Goal: Task Accomplishment & Management: Manage account settings

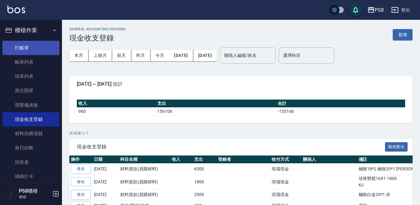
click at [31, 47] on link "打帳單" at bounding box center [30, 48] width 57 height 14
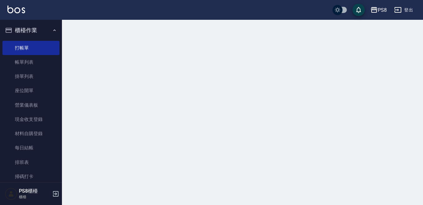
click at [31, 33] on button "櫃檯作業" at bounding box center [30, 30] width 57 height 16
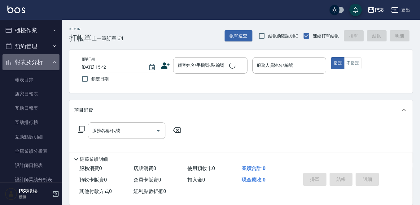
click at [46, 61] on button "報表及分析" at bounding box center [30, 62] width 57 height 16
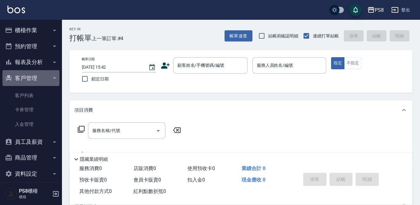
click at [46, 75] on button "客戶管理" at bounding box center [30, 78] width 57 height 16
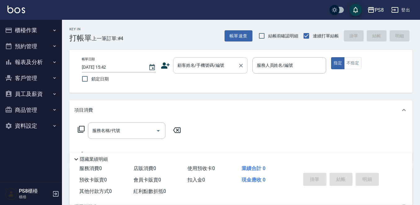
click at [213, 73] on div "顧客姓名/手機號碼/編號" at bounding box center [210, 65] width 74 height 16
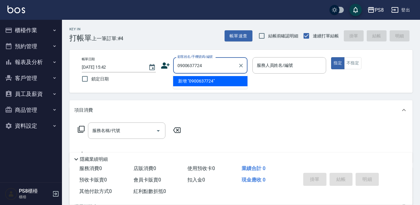
drag, startPoint x: 213, startPoint y: 70, endPoint x: 165, endPoint y: 68, distance: 47.7
click at [165, 68] on div "顧客姓名/手機號碼/編號 0900637724 顧客姓名/手機號碼/編號" at bounding box center [204, 65] width 87 height 16
type input "0900637724"
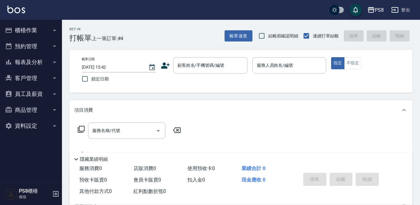
click at [165, 64] on icon at bounding box center [165, 66] width 9 height 6
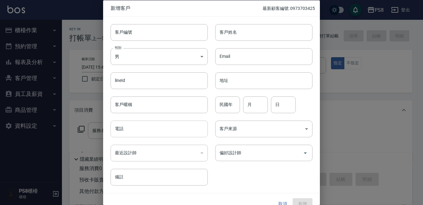
click at [134, 133] on input "電話" at bounding box center [159, 129] width 97 height 17
paste input "0900637724"
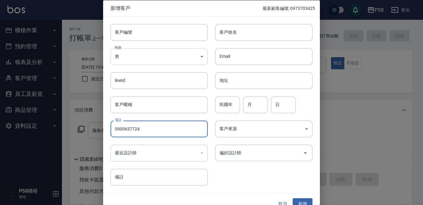
type input "0900637724"
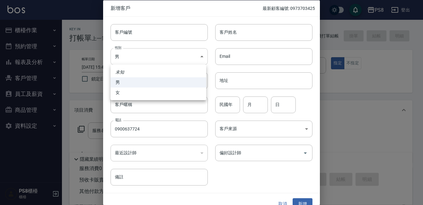
click at [118, 61] on body "PS8 登出 櫃檯作業 打帳單 帳單列表 掛單列表 座位開單 營業儀表板 現金收支登錄 材料自購登錄 每日結帳 排班表 掃碼打卡 預約管理 預約管理 單日預約…" at bounding box center [211, 151] width 423 height 302
click at [122, 92] on li "女" at bounding box center [159, 93] width 96 height 10
type input "[DEMOGRAPHIC_DATA]"
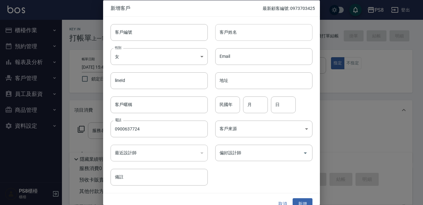
click at [233, 33] on input "客戶姓名" at bounding box center [263, 32] width 97 height 17
click at [233, 33] on input "[PERSON_NAME]" at bounding box center [263, 32] width 97 height 17
type input "[PERSON_NAME]"
click at [231, 96] on input "民國年" at bounding box center [227, 104] width 25 height 17
type input "94"
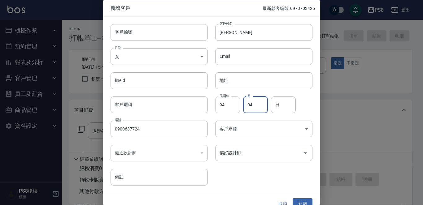
type input "04"
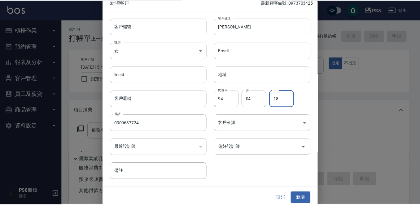
scroll to position [9, 0]
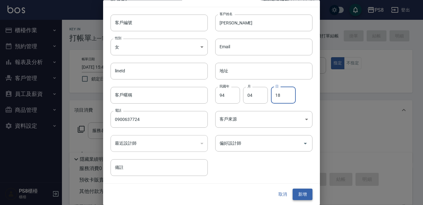
type input "18"
click at [304, 193] on button "新增" at bounding box center [303, 194] width 20 height 11
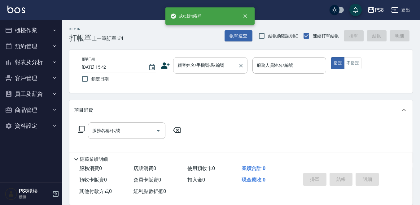
click at [189, 63] on input "顧客姓名/手機號碼/編號" at bounding box center [205, 65] width 59 height 11
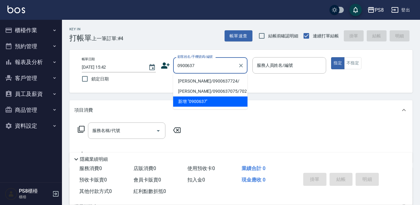
click at [214, 80] on li "[PERSON_NAME]/0900637724/" at bounding box center [210, 81] width 74 height 10
type input "[PERSON_NAME]/0900637724/"
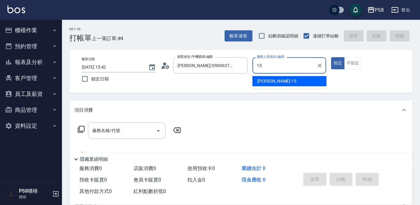
type input "EMMA-15"
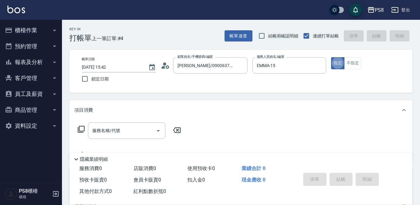
type button "true"
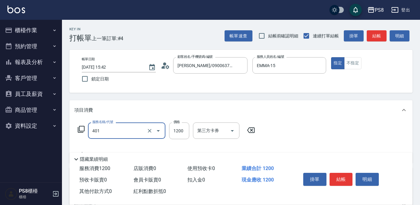
type input "基本染髮(401)"
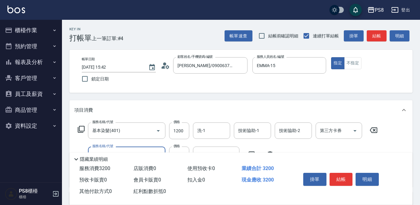
type input "嚴選溫塑(309)"
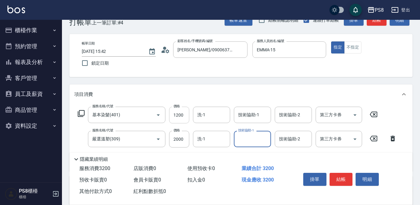
scroll to position [31, 0]
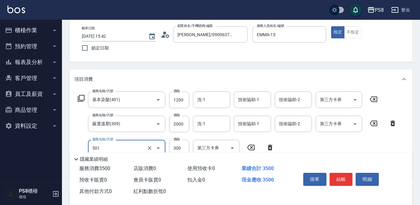
type input "自備護髮(501)"
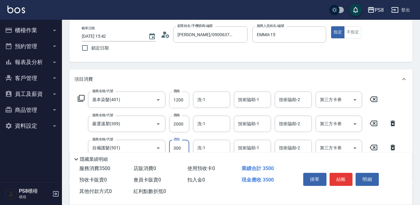
click at [184, 97] on input "1200" at bounding box center [179, 100] width 20 height 17
type input "1399"
click at [188, 128] on input "2000" at bounding box center [179, 124] width 20 height 17
click at [185, 123] on input "2000" at bounding box center [179, 124] width 20 height 17
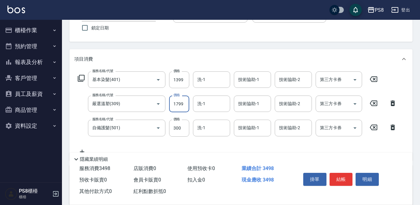
scroll to position [62, 0]
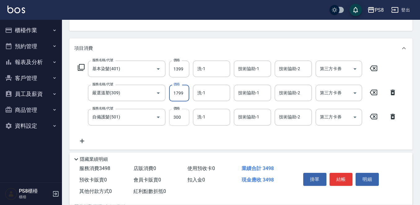
type input "1799"
click at [183, 121] on input "300" at bounding box center [179, 117] width 20 height 17
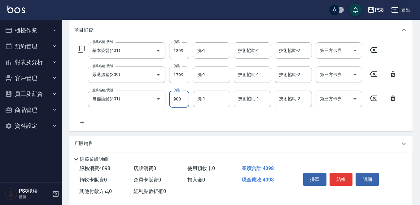
scroll to position [145, 0]
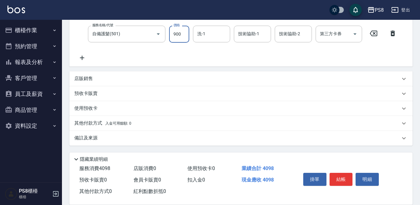
type input "900"
click at [127, 94] on div "預收卡販賣" at bounding box center [237, 93] width 326 height 7
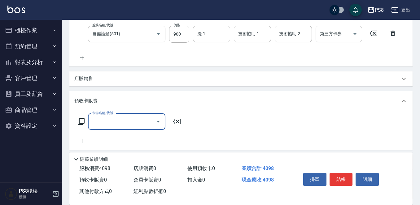
scroll to position [0, 0]
click at [93, 100] on p "預收卡販賣" at bounding box center [85, 101] width 23 height 7
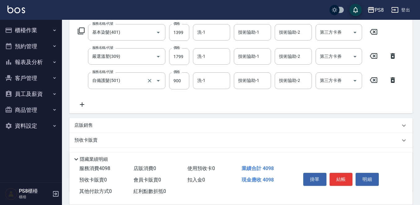
scroll to position [83, 0]
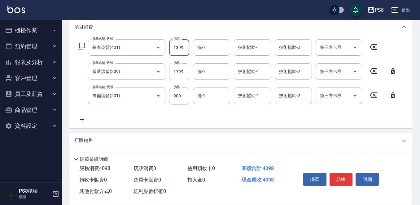
click at [180, 46] on input "1399" at bounding box center [179, 47] width 20 height 17
type input "2199"
click at [245, 128] on div "項目消費 服務名稱/代號 基本染髮(401) 服務名稱/代號 價格 2199 價格 洗-1 洗-1 技術協助-1 技術協助-1 技術協助-2 技術協助-2 第…" at bounding box center [240, 112] width 343 height 190
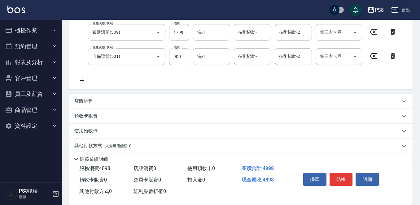
scroll to position [145, 0]
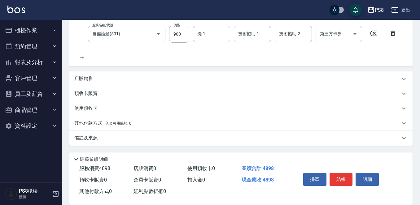
click at [77, 124] on p "其他付款方式 入金可用餘額: 0" at bounding box center [102, 123] width 57 height 7
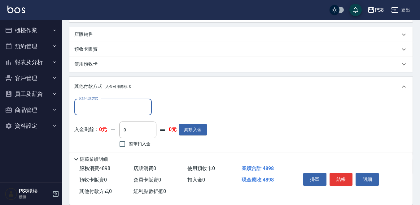
scroll to position [0, 0]
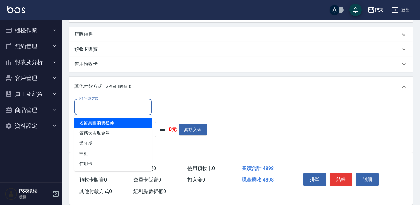
click at [90, 110] on input "其他付款方式" at bounding box center [113, 107] width 72 height 11
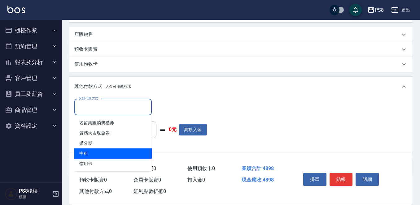
click at [102, 158] on span "中租" at bounding box center [112, 154] width 77 height 10
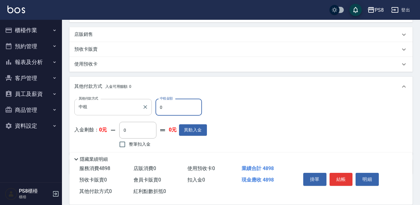
click at [94, 110] on input "中租" at bounding box center [108, 107] width 63 height 11
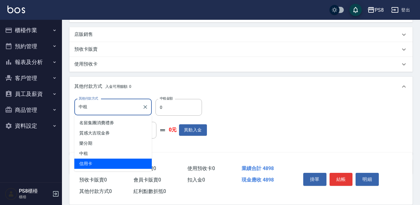
drag, startPoint x: 96, startPoint y: 162, endPoint x: 116, endPoint y: 150, distance: 23.4
click at [96, 162] on span "信用卡" at bounding box center [112, 164] width 77 height 10
type input "信用卡"
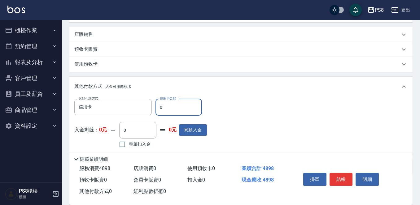
click at [175, 110] on input "0" at bounding box center [178, 107] width 46 height 17
type input "4898"
click at [341, 174] on button "結帳" at bounding box center [340, 179] width 23 height 13
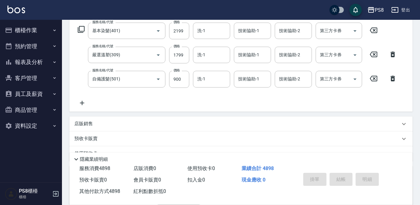
scroll to position [35, 0]
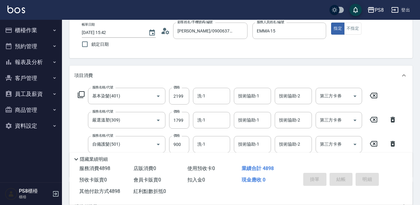
type input "[DATE] 15:44"
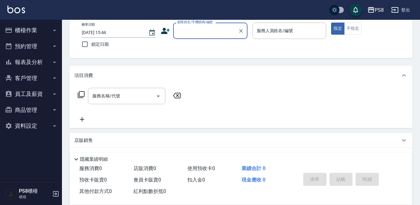
click at [171, 74] on div "項目消費" at bounding box center [237, 75] width 326 height 7
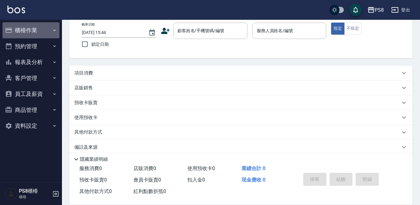
drag, startPoint x: 38, startPoint y: 25, endPoint x: 38, endPoint y: 39, distance: 13.9
click at [38, 26] on button "櫃檯作業" at bounding box center [30, 30] width 57 height 16
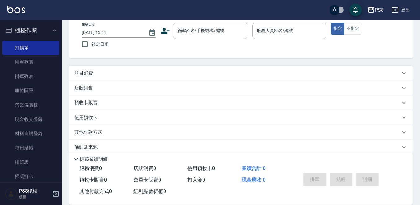
click at [41, 63] on link "帳單列表" at bounding box center [30, 62] width 57 height 14
click at [41, 24] on button "櫃檯作業" at bounding box center [30, 30] width 57 height 16
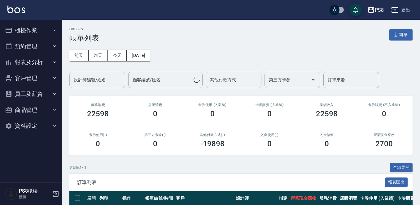
click at [96, 75] on input "設計師編號/姓名" at bounding box center [97, 80] width 50 height 11
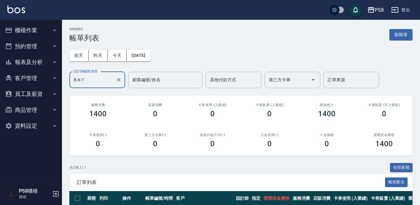
click at [21, 75] on div "PS8 登出 櫃檯作業 打帳單 帳單列表 掛單列表 座位開單 營業儀表板 現金收支登錄 材料自購登錄 每日結帳 排班表 掃碼打卡 預約管理 預約管理 單日預約…" at bounding box center [210, 130] width 420 height 260
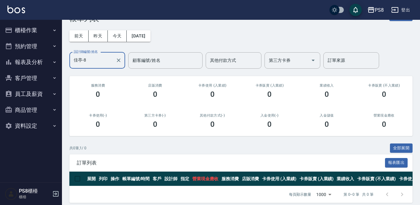
scroll to position [30, 0]
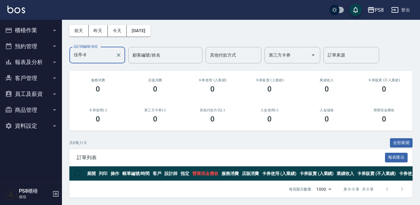
type input "佳亭-8"
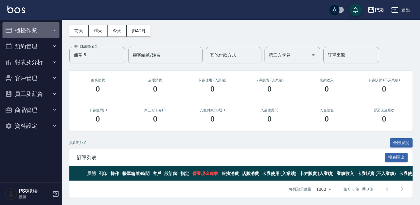
click at [14, 29] on button "櫃檯作業" at bounding box center [30, 30] width 57 height 16
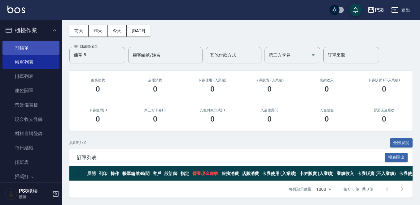
click at [20, 47] on link "打帳單" at bounding box center [30, 48] width 57 height 14
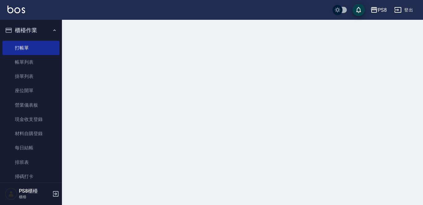
click at [27, 30] on button "櫃檯作業" at bounding box center [30, 30] width 57 height 16
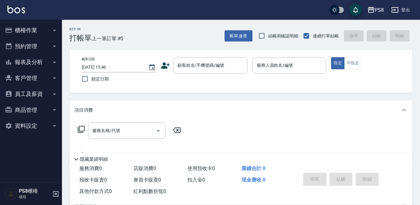
click at [30, 31] on button "櫃檯作業" at bounding box center [30, 30] width 57 height 16
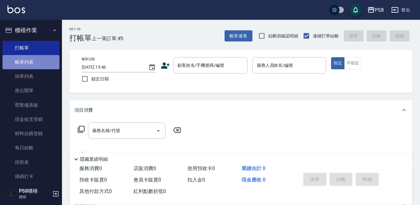
click at [31, 58] on link "帳單列表" at bounding box center [30, 62] width 57 height 14
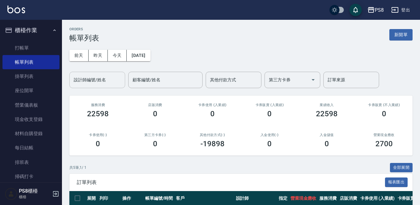
click at [101, 81] on input "設計師編號/姓名" at bounding box center [97, 80] width 50 height 11
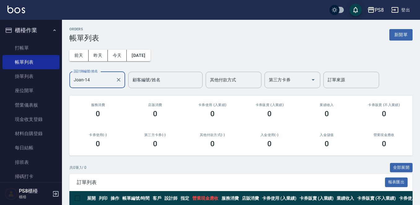
type input "Joan-14"
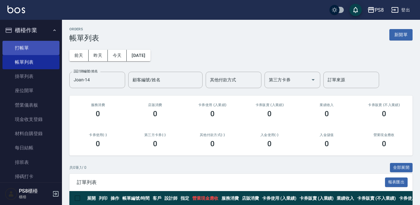
drag, startPoint x: 28, startPoint y: 40, endPoint x: 31, endPoint y: 48, distance: 8.7
click at [29, 46] on ul "打帳單 帳單列表 掛單列表 座位開單 營業儀表板 現金收支登錄 材料自購登錄 每日結帳 排班表 掃碼打卡" at bounding box center [30, 112] width 57 height 148
drag, startPoint x: 31, startPoint y: 48, endPoint x: 52, endPoint y: 48, distance: 21.1
click at [31, 48] on link "打帳單" at bounding box center [30, 48] width 57 height 14
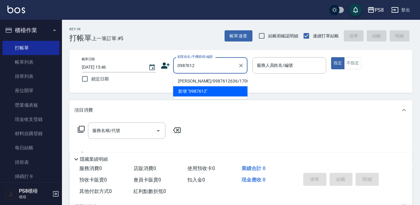
click at [216, 81] on li "[PERSON_NAME]/0987612636/17000" at bounding box center [210, 81] width 74 height 10
type input "[PERSON_NAME]/0987612636/17000"
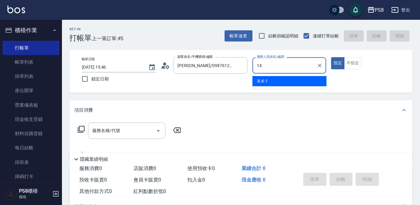
type input "Joan-14"
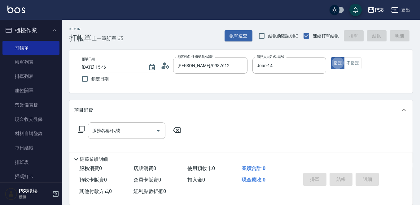
type button "true"
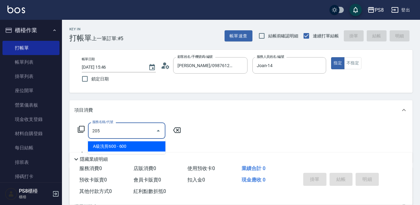
type input "A級洗剪600(205)"
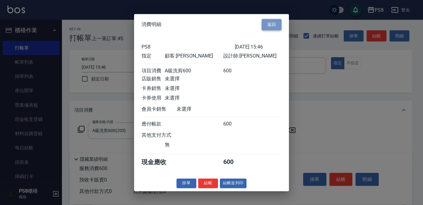
click at [280, 19] on button "返回" at bounding box center [272, 24] width 20 height 11
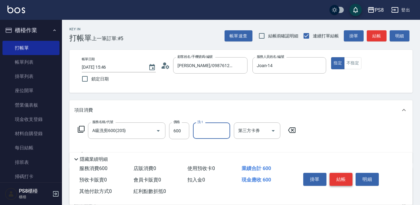
click at [334, 173] on button "結帳" at bounding box center [340, 179] width 23 height 13
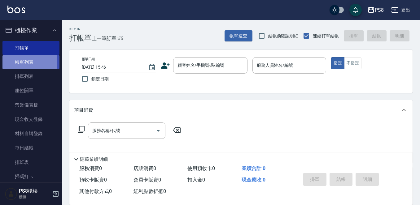
click at [12, 62] on link "帳單列表" at bounding box center [30, 62] width 57 height 14
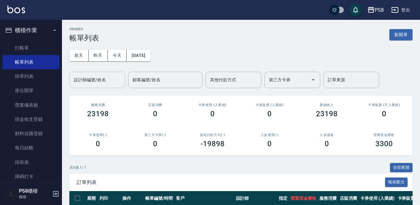
click at [102, 76] on input "設計師編號/姓名" at bounding box center [97, 80] width 50 height 11
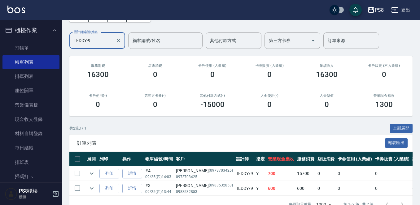
scroll to position [60, 0]
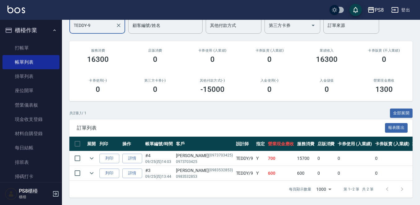
type input "TEDDY-9"
click at [92, 157] on td at bounding box center [91, 158] width 12 height 15
click at [94, 155] on icon "expand row" at bounding box center [91, 158] width 7 height 7
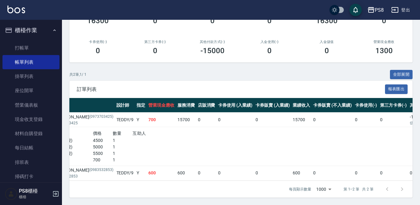
scroll to position [0, 119]
click at [45, 47] on link "打帳單" at bounding box center [30, 48] width 57 height 14
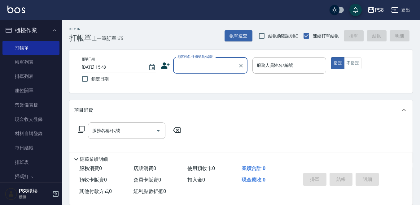
click at [41, 24] on button "櫃檯作業" at bounding box center [30, 30] width 57 height 16
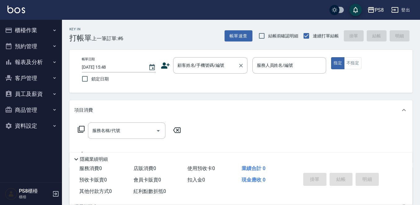
click at [206, 63] on input "顧客姓名/手機號碼/編號" at bounding box center [205, 65] width 59 height 11
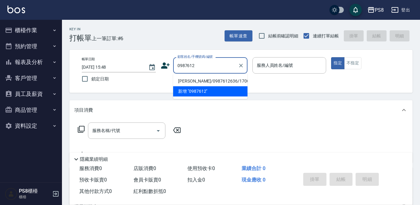
click at [218, 86] on li "新增 "0987612"" at bounding box center [210, 91] width 74 height 10
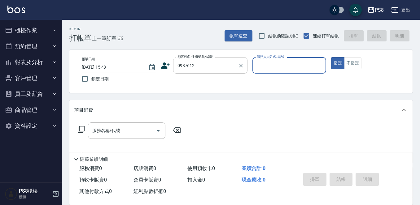
click at [209, 72] on div "0987612 顧客姓名/手機號碼/編號" at bounding box center [210, 65] width 74 height 16
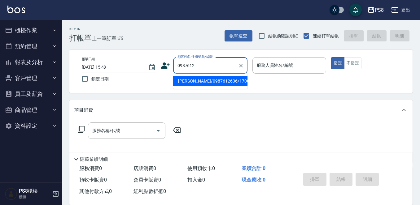
click at [214, 84] on li "[PERSON_NAME]/0987612636/17000" at bounding box center [210, 81] width 74 height 10
type input "[PERSON_NAME]/0987612636/17000"
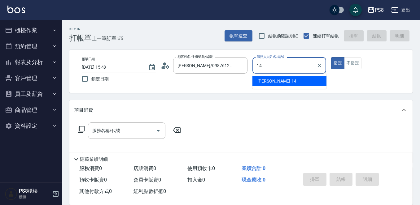
type input "Joan-14"
type button "true"
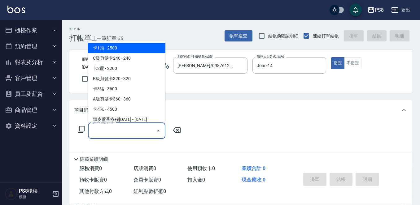
drag, startPoint x: 101, startPoint y: 127, endPoint x: 99, endPoint y: 121, distance: 5.5
click at [101, 126] on div "服務名稱/代號 服務名稱/代號" at bounding box center [126, 131] width 77 height 16
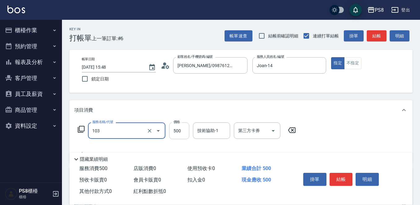
type input "B級洗剪500(103)"
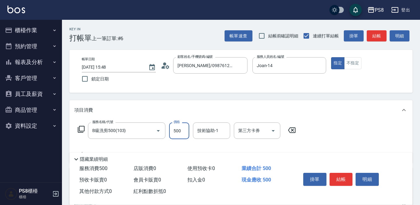
click at [178, 128] on input "500" at bounding box center [179, 131] width 20 height 17
type input "600"
click at [340, 174] on button "結帳" at bounding box center [340, 179] width 23 height 13
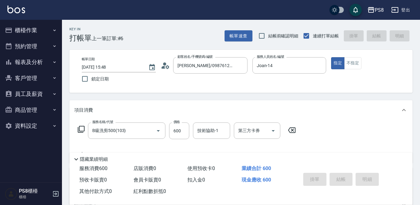
type input "[DATE] 15:57"
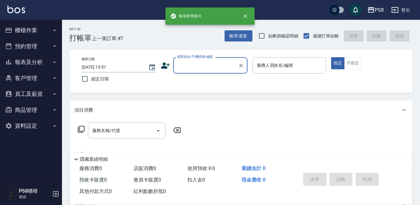
click at [24, 59] on button "報表及分析" at bounding box center [30, 62] width 57 height 16
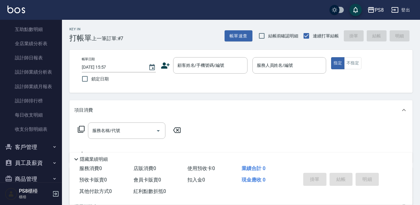
scroll to position [124, 0]
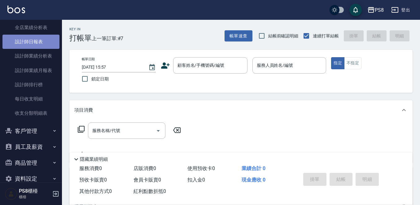
click at [37, 38] on link "設計師日報表" at bounding box center [30, 42] width 57 height 14
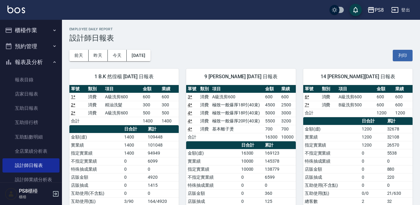
click at [37, 59] on button "報表及分析" at bounding box center [30, 62] width 57 height 16
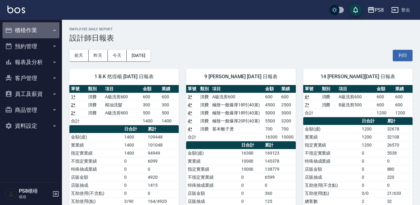
click at [28, 30] on button "櫃檯作業" at bounding box center [30, 30] width 57 height 16
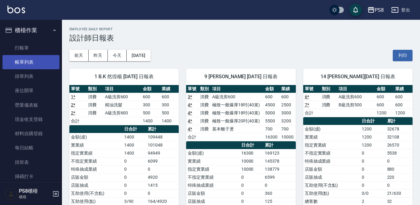
click at [37, 63] on link "帳單列表" at bounding box center [30, 62] width 57 height 14
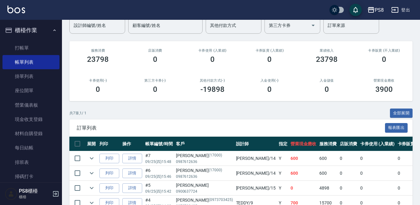
scroll to position [134, 0]
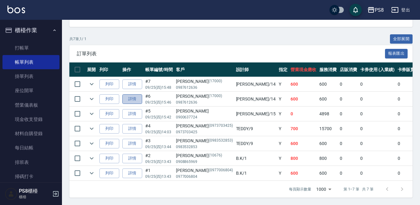
click at [125, 96] on link "詳情" at bounding box center [132, 99] width 20 height 10
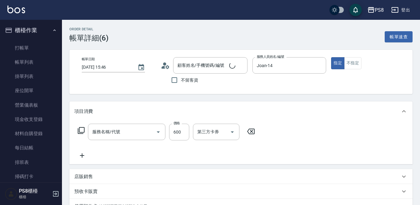
type input "[DATE] 15:46"
type input "Joan-14"
type input "A級洗剪600(205)"
type input "[PERSON_NAME]/0987612636/17000"
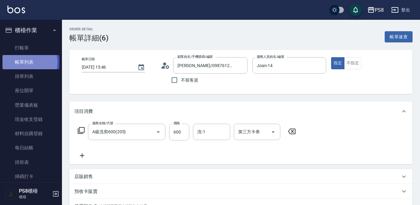
click at [26, 62] on link "帳單列表" at bounding box center [30, 62] width 57 height 14
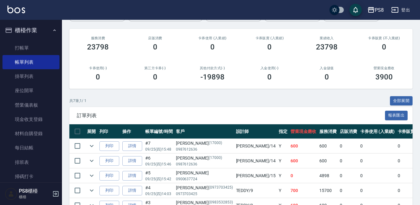
scroll to position [134, 0]
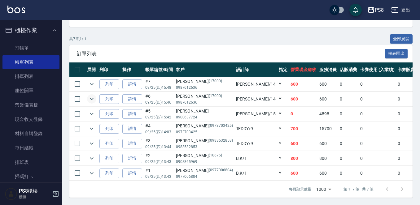
click at [89, 95] on icon "expand row" at bounding box center [91, 98] width 7 height 7
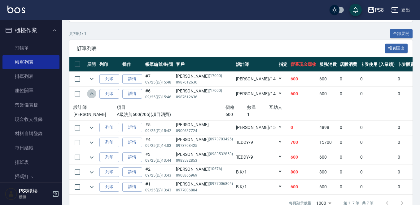
click at [89, 93] on icon "expand row" at bounding box center [91, 93] width 7 height 7
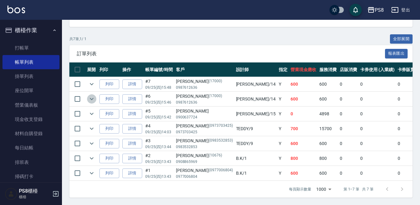
click at [88, 97] on icon "expand row" at bounding box center [91, 98] width 7 height 7
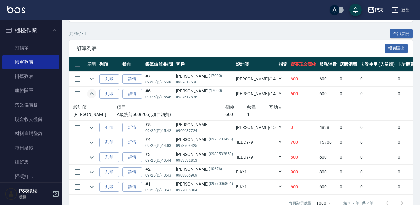
click at [88, 97] on icon "expand row" at bounding box center [91, 93] width 7 height 7
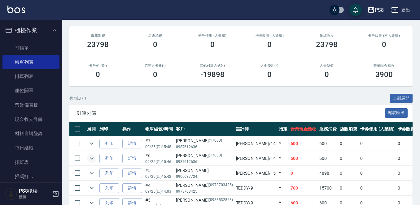
scroll to position [93, 0]
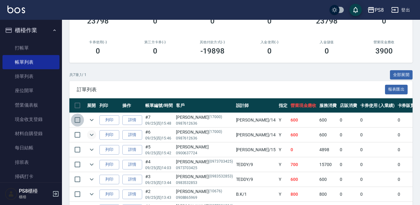
click at [79, 120] on input "checkbox" at bounding box center [77, 120] width 13 height 13
checkbox input "true"
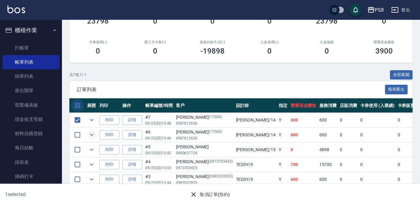
click at [76, 104] on input "checkbox" at bounding box center [77, 105] width 13 height 13
checkbox input "true"
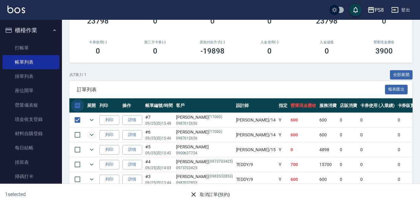
checkbox input "true"
click at [76, 102] on input "checkbox" at bounding box center [77, 105] width 13 height 13
checkbox input "false"
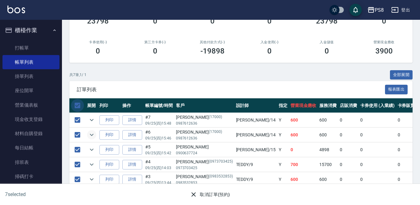
checkbox input "false"
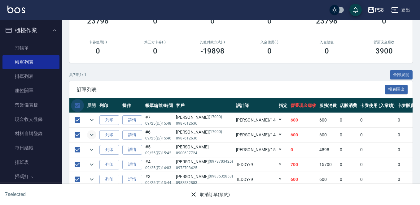
checkbox input "false"
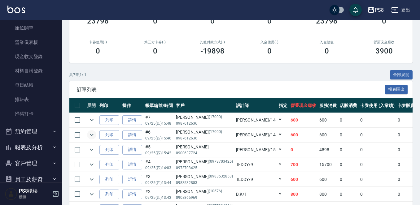
scroll to position [107, 0]
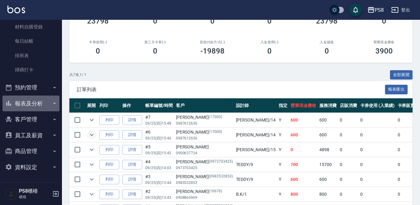
click at [33, 109] on button "報表及分析" at bounding box center [30, 104] width 57 height 16
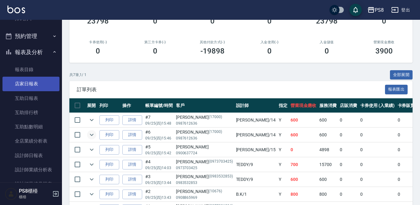
scroll to position [262, 0]
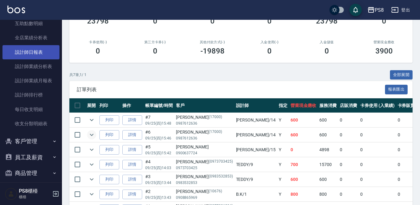
click at [43, 51] on link "設計師日報表" at bounding box center [30, 52] width 57 height 14
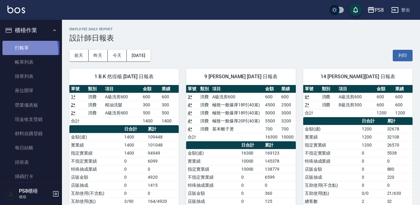
click at [22, 51] on link "打帳單" at bounding box center [30, 48] width 57 height 14
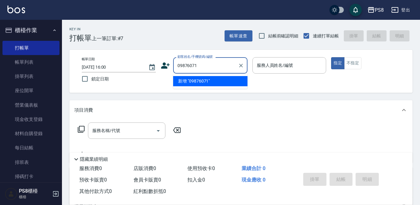
click at [189, 68] on input "09876071" at bounding box center [205, 65] width 59 height 11
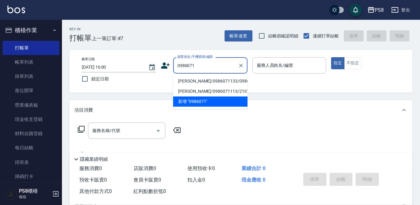
click at [209, 86] on li "[PERSON_NAME]/0986071133/0986071133" at bounding box center [210, 81] width 74 height 10
type input "[PERSON_NAME]/0986071133/0986071133"
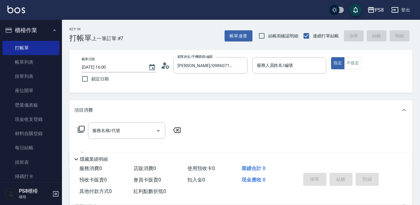
click at [166, 66] on icon at bounding box center [167, 67] width 4 height 4
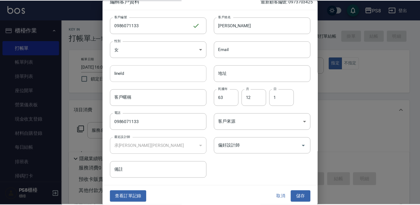
scroll to position [9, 0]
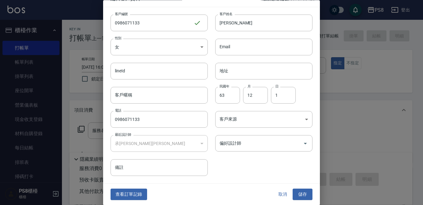
click at [125, 193] on button "查看訂單記錄" at bounding box center [129, 194] width 37 height 11
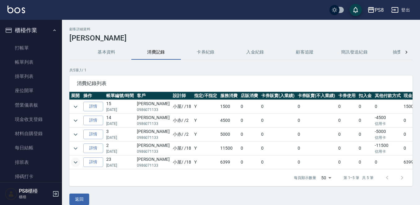
click at [78, 164] on icon "expand row" at bounding box center [75, 162] width 7 height 7
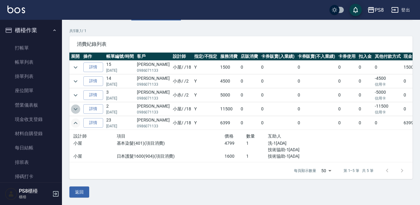
click at [75, 106] on icon "expand row" at bounding box center [75, 109] width 7 height 7
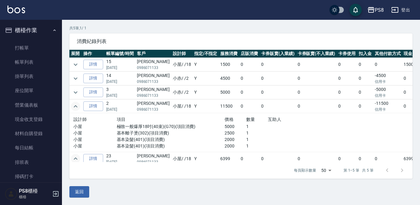
click at [76, 107] on icon "expand row" at bounding box center [75, 106] width 7 height 7
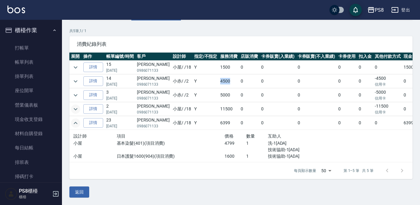
drag, startPoint x: 206, startPoint y: 77, endPoint x: 219, endPoint y: 77, distance: 12.7
click at [219, 77] on tr "詳情 14 [DATE] [PERSON_NAME]0986071133 小赤 / /2 Y 4500 0 0 0 0 0 -4500 信用卡 0" at bounding box center [253, 82] width 368 height 14
click at [219, 77] on td "4500" at bounding box center [229, 82] width 20 height 14
drag, startPoint x: 206, startPoint y: 63, endPoint x: 220, endPoint y: 64, distance: 14.9
click at [220, 64] on tr "詳情 15 [DATE] [PERSON_NAME]0986071133 [PERSON_NAME] / /18 Y 1500 0 0 0 0 0 0 1500" at bounding box center [253, 68] width 368 height 14
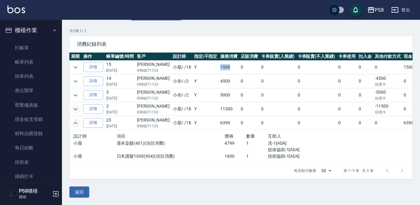
click at [220, 64] on td "1500" at bounding box center [229, 68] width 20 height 14
click at [75, 80] on icon "expand row" at bounding box center [76, 81] width 4 height 2
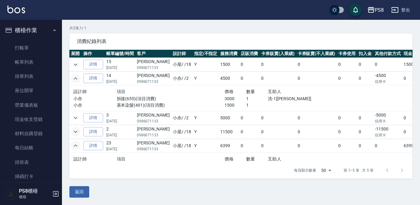
click at [74, 74] on button "expand row" at bounding box center [75, 78] width 9 height 9
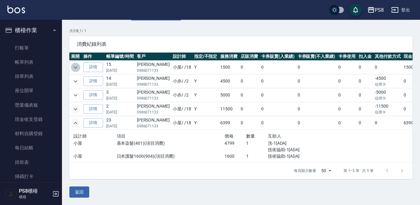
click at [77, 66] on icon "expand row" at bounding box center [75, 67] width 7 height 7
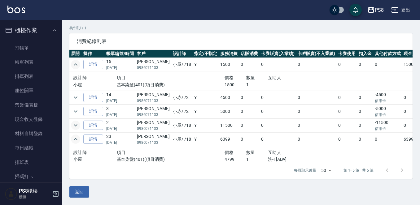
click at [77, 66] on icon "expand row" at bounding box center [75, 64] width 7 height 7
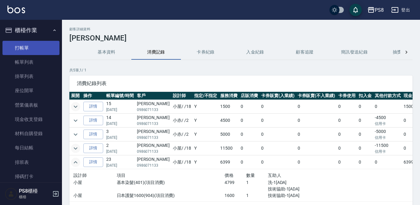
click at [27, 41] on link "打帳單" at bounding box center [30, 48] width 57 height 14
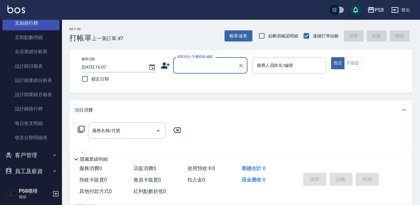
scroll to position [186, 0]
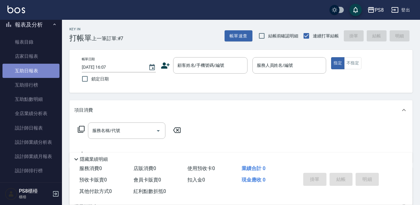
click at [33, 70] on link "互助日報表" at bounding box center [30, 71] width 57 height 14
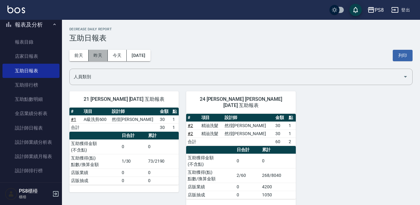
click at [105, 51] on button "昨天" at bounding box center [98, 55] width 19 height 11
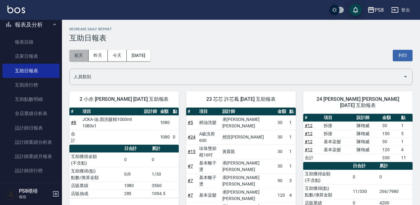
click at [76, 52] on button "前天" at bounding box center [78, 55] width 19 height 11
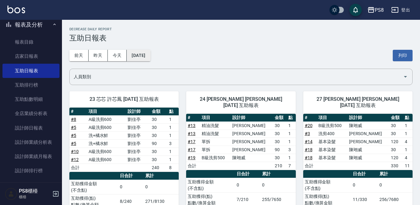
click at [146, 56] on button "[DATE]" at bounding box center [139, 55] width 24 height 11
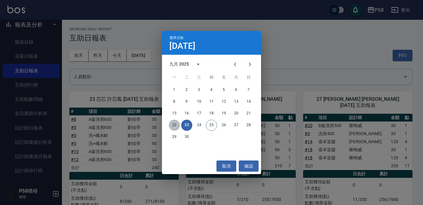
click at [176, 123] on button "22" at bounding box center [174, 125] width 11 height 11
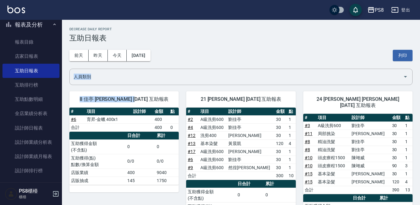
drag, startPoint x: 139, startPoint y: 102, endPoint x: 332, endPoint y: 58, distance: 197.1
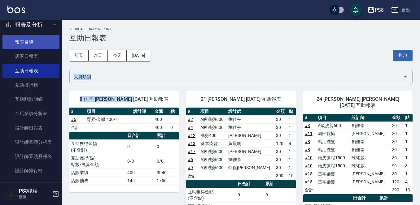
click at [30, 41] on link "報表目錄" at bounding box center [30, 42] width 57 height 14
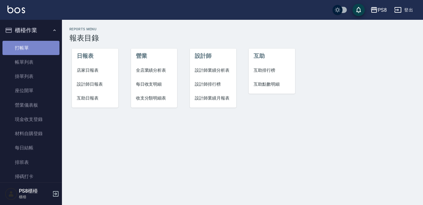
click at [31, 48] on link "打帳單" at bounding box center [30, 48] width 57 height 14
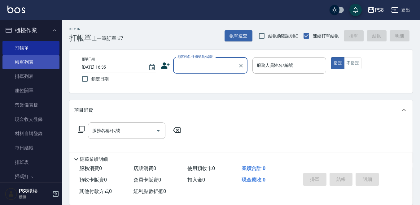
click at [39, 63] on link "帳單列表" at bounding box center [30, 62] width 57 height 14
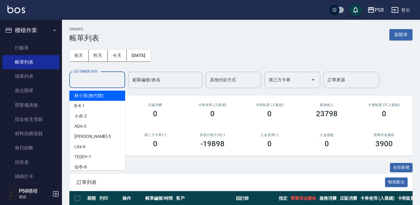
click at [87, 76] on input "設計師編號/姓名" at bounding box center [97, 80] width 50 height 11
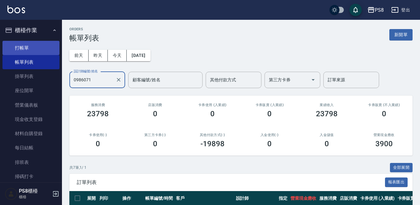
type input "0986071"
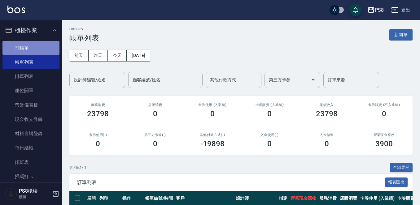
click at [43, 42] on link "打帳單" at bounding box center [30, 48] width 57 height 14
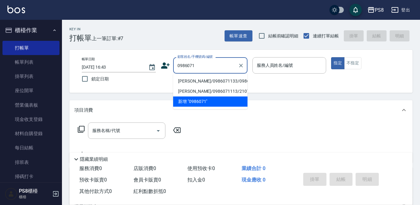
click at [194, 84] on li "[PERSON_NAME]/0986071133/0986071133" at bounding box center [210, 81] width 74 height 10
type input "[PERSON_NAME]/0986071133/0986071133"
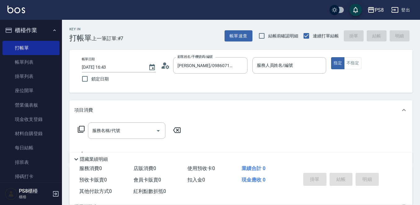
click at [163, 68] on icon at bounding box center [163, 67] width 4 height 3
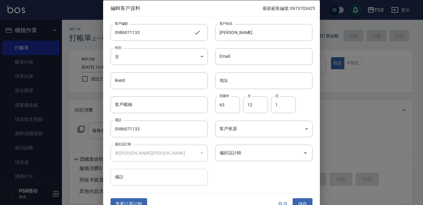
scroll to position [9, 0]
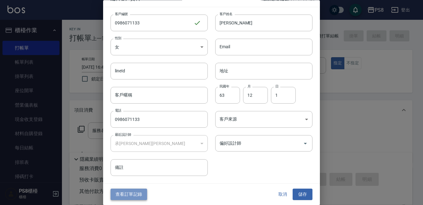
click at [138, 194] on button "查看訂單記錄" at bounding box center [129, 194] width 37 height 11
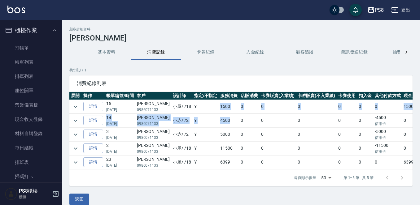
drag, startPoint x: 206, startPoint y: 106, endPoint x: 221, endPoint y: 122, distance: 21.9
click at [221, 122] on tbody "詳情 15 [DATE] [PERSON_NAME]0986071133 [PERSON_NAME] / /18 Y 1500 0 0 0 0 0 0 150…" at bounding box center [253, 135] width 368 height 70
click at [222, 120] on td "4500" at bounding box center [229, 121] width 20 height 14
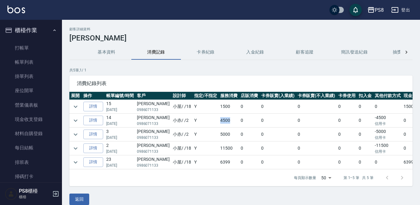
drag, startPoint x: 222, startPoint y: 120, endPoint x: 204, endPoint y: 120, distance: 18.3
click at [204, 120] on tr "詳情 14 [DATE] [PERSON_NAME]0986071133 小赤 / /2 Y 4500 0 0 0 0 0 -4500 信用卡 0" at bounding box center [253, 121] width 368 height 14
click at [204, 119] on td "Y" at bounding box center [206, 121] width 26 height 14
click at [31, 49] on link "打帳單" at bounding box center [30, 48] width 57 height 14
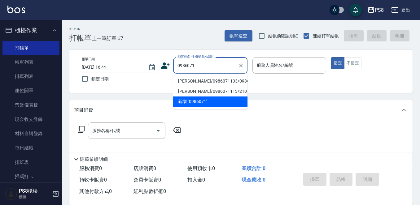
click at [189, 86] on li "[PERSON_NAME]/0986071133/0986071133" at bounding box center [210, 81] width 74 height 10
type input "[PERSON_NAME]/0986071133/0986071133"
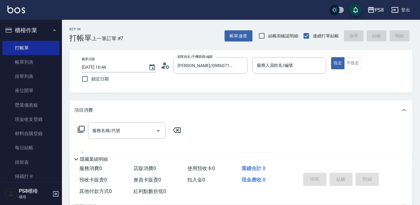
click at [163, 67] on icon at bounding box center [163, 67] width 4 height 3
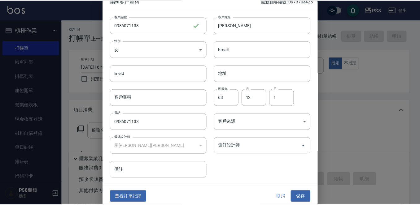
scroll to position [9, 0]
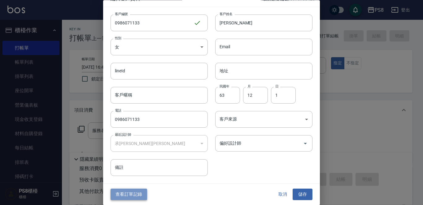
click at [130, 199] on button "查看訂單記錄" at bounding box center [129, 194] width 37 height 11
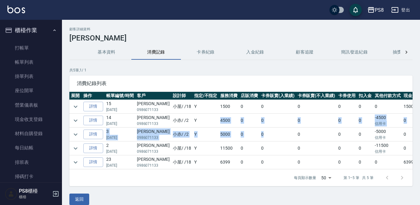
drag, startPoint x: 207, startPoint y: 122, endPoint x: 264, endPoint y: 129, distance: 57.6
click at [264, 129] on tbody "詳情 15 [DATE] [PERSON_NAME]0986071133 [PERSON_NAME] / /18 Y 1500 0 0 0 0 0 0 150…" at bounding box center [253, 135] width 368 height 70
click at [264, 129] on td "0" at bounding box center [277, 135] width 37 height 14
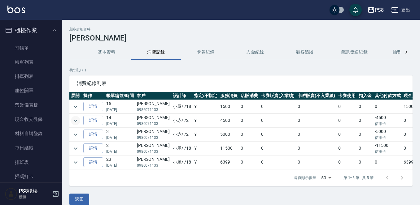
click at [78, 120] on icon "expand row" at bounding box center [75, 120] width 7 height 7
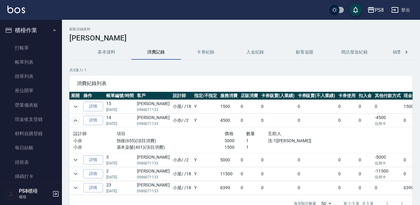
click at [78, 119] on icon "expand row" at bounding box center [75, 120] width 7 height 7
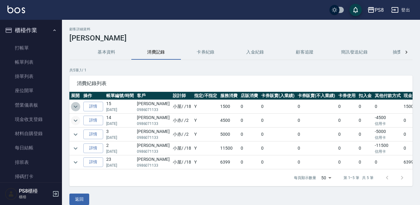
click at [79, 106] on icon "expand row" at bounding box center [75, 106] width 7 height 7
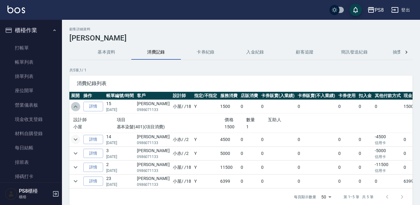
click at [79, 106] on icon "expand row" at bounding box center [75, 106] width 7 height 7
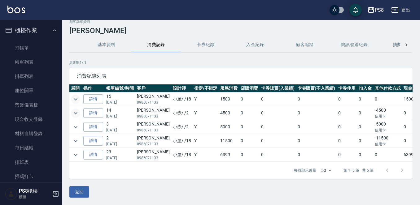
scroll to position [13, 0]
click at [76, 187] on button "返回" at bounding box center [79, 191] width 20 height 11
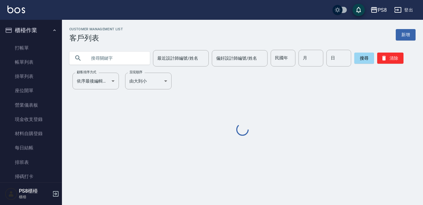
click at [42, 49] on link "打帳單" at bounding box center [30, 48] width 57 height 14
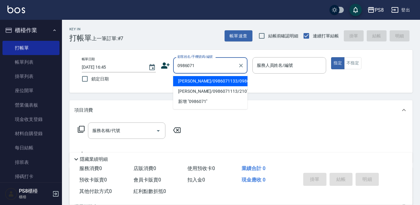
click at [205, 81] on li "[PERSON_NAME]/0986071133/0986071133" at bounding box center [210, 81] width 74 height 10
type input "[PERSON_NAME]/0986071133/0986071133"
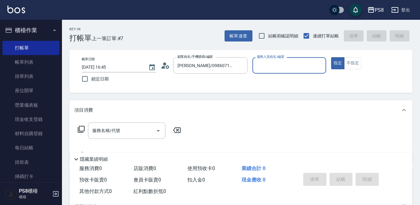
click at [281, 71] on input "服務人員姓名/編號" at bounding box center [289, 65] width 68 height 11
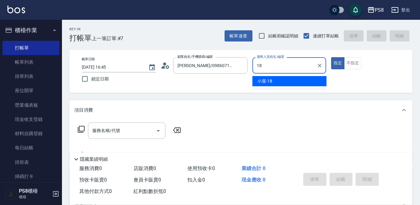
type input "小屋-18"
type button "true"
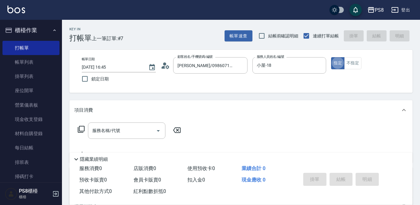
scroll to position [31, 0]
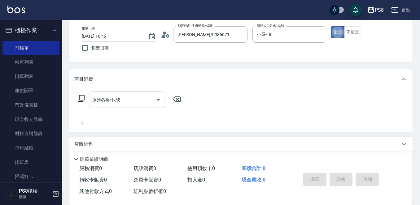
click at [122, 98] on input "服務名稱/代號" at bounding box center [122, 99] width 63 height 11
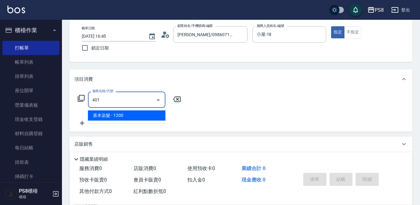
click at [117, 116] on span "基本染髮 - 1200" at bounding box center [126, 116] width 77 height 10
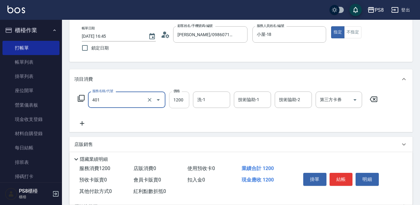
type input "基本染髮(401)"
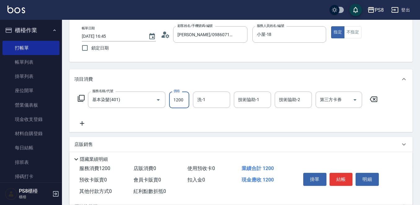
click at [176, 102] on input "1200" at bounding box center [179, 100] width 20 height 17
type input "2500"
click at [212, 101] on input "洗-1" at bounding box center [212, 99] width 32 height 11
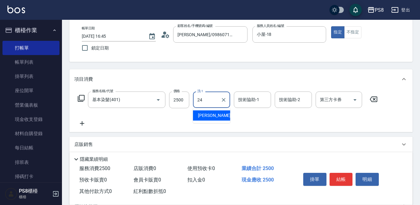
type input "[PERSON_NAME]-24"
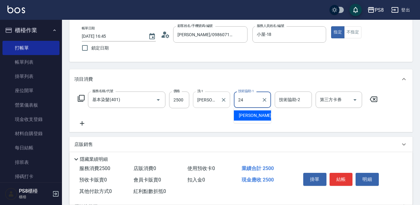
type input "[PERSON_NAME]-24"
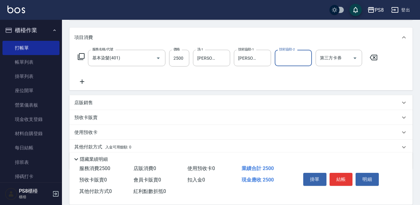
scroll to position [62, 0]
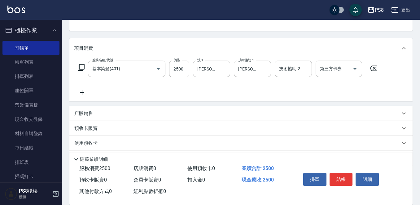
click at [82, 90] on icon at bounding box center [81, 92] width 15 height 7
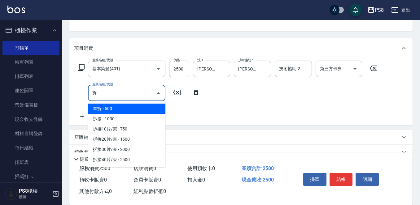
click at [124, 107] on span "單拆 - 500" at bounding box center [126, 109] width 77 height 10
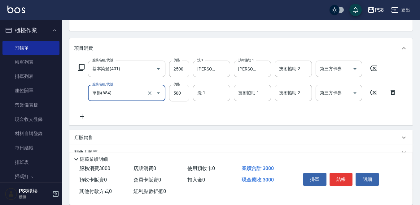
type input "單拆(654)"
click at [173, 95] on input "500" at bounding box center [179, 93] width 20 height 17
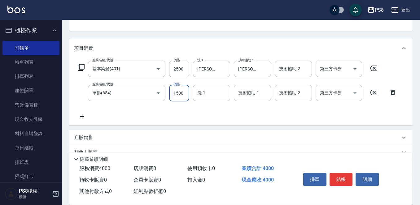
type input "1500"
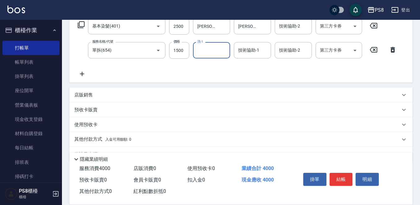
scroll to position [121, 0]
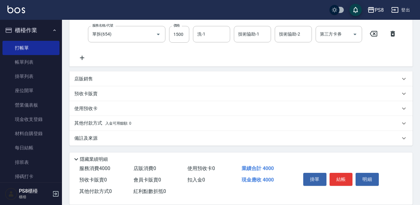
click at [94, 120] on div "其他付款方式 入金可用餘額: 0" at bounding box center [240, 123] width 343 height 15
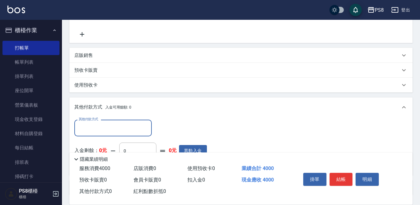
scroll to position [194, 0]
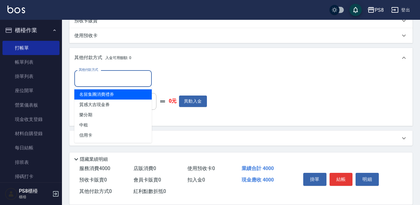
click at [108, 80] on input "其他付款方式" at bounding box center [113, 78] width 72 height 11
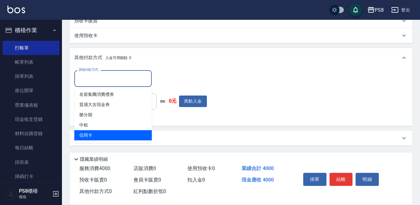
click at [103, 132] on span "信用卡" at bounding box center [112, 135] width 77 height 10
type input "信用卡"
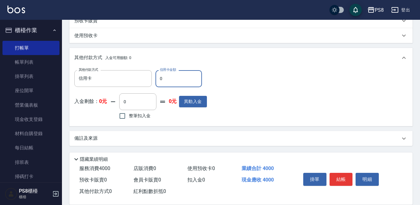
click at [187, 78] on input "0" at bounding box center [178, 78] width 46 height 17
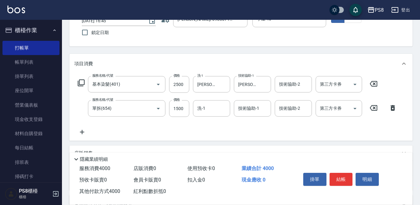
scroll to position [0, 0]
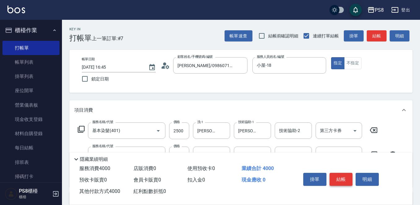
type input "4000"
click at [342, 177] on button "結帳" at bounding box center [340, 179] width 23 height 13
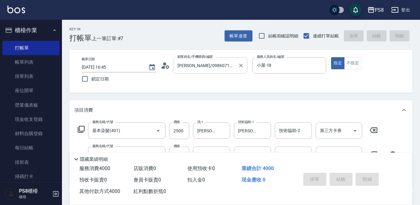
type input "[DATE] 16:46"
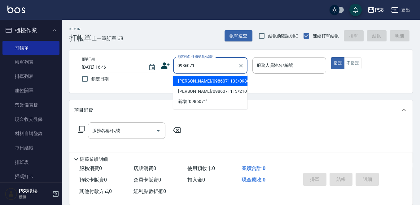
click at [185, 82] on li "[PERSON_NAME]/0986071133/0986071133" at bounding box center [210, 81] width 74 height 10
type input "[PERSON_NAME]/0986071133/0986071133"
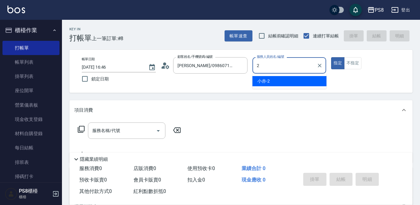
type input "小赤-2"
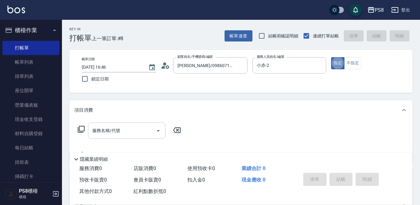
click at [137, 129] on input "服務名稱/代號" at bounding box center [122, 130] width 63 height 11
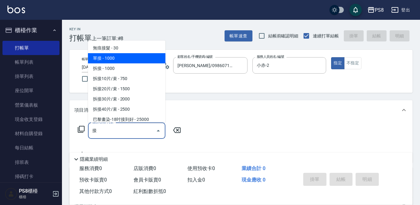
click at [116, 55] on span "單接 - 1000" at bounding box center [126, 58] width 77 height 10
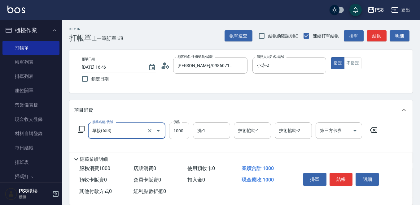
type input "單接(653)"
click at [175, 128] on input "1000" at bounding box center [179, 131] width 20 height 17
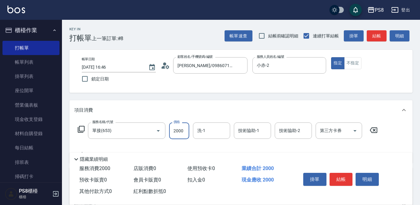
type input "2000"
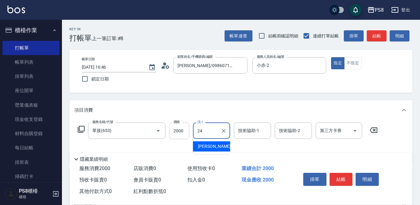
type input "[PERSON_NAME]-24"
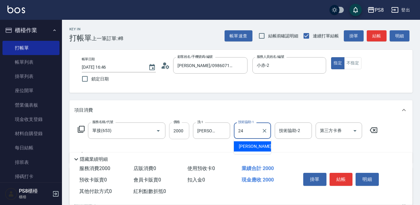
type input "[PERSON_NAME]-24"
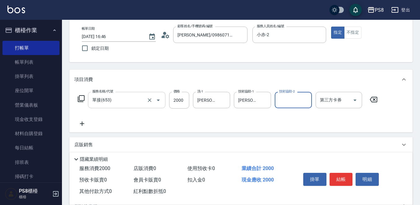
scroll to position [31, 0]
click at [82, 123] on icon at bounding box center [82, 123] width 4 height 4
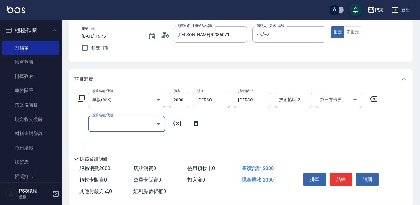
click at [143, 123] on input "服務名稱/代號" at bounding box center [122, 124] width 63 height 11
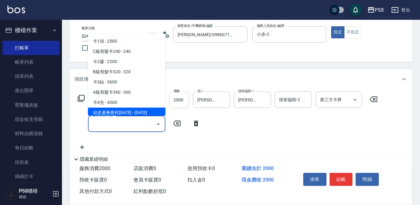
click at [176, 97] on input "2000" at bounding box center [179, 100] width 20 height 17
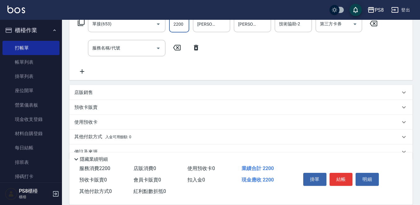
scroll to position [120, 0]
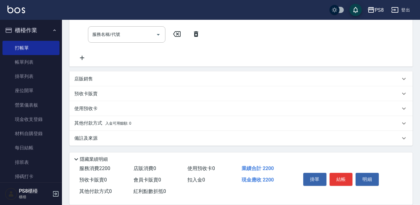
type input "2200"
click at [98, 123] on p "其他付款方式 入金可用餘額: 0" at bounding box center [102, 123] width 57 height 7
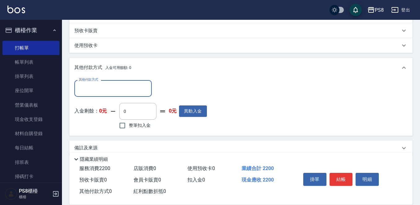
scroll to position [193, 0]
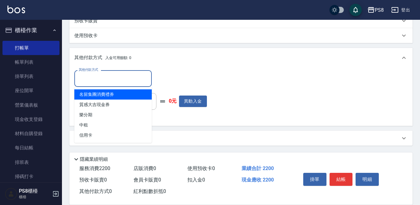
click at [106, 78] on input "其他付款方式" at bounding box center [113, 78] width 72 height 11
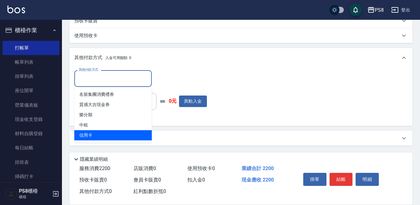
click at [96, 132] on span "信用卡" at bounding box center [112, 135] width 77 height 10
type input "信用卡"
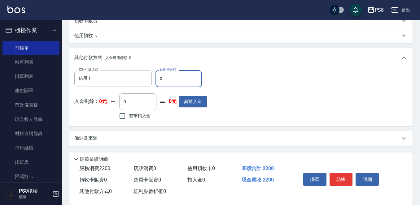
click at [188, 77] on input "0" at bounding box center [178, 78] width 46 height 17
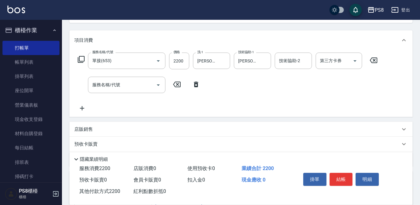
scroll to position [163, 0]
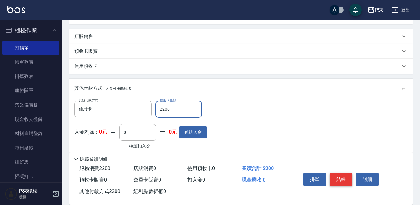
type input "2200"
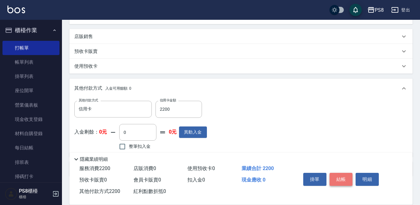
click at [338, 173] on button "結帳" at bounding box center [340, 179] width 23 height 13
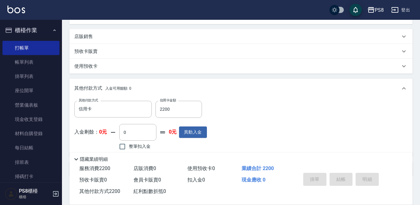
type input "[DATE] 16:47"
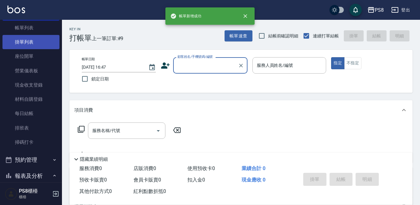
scroll to position [0, 0]
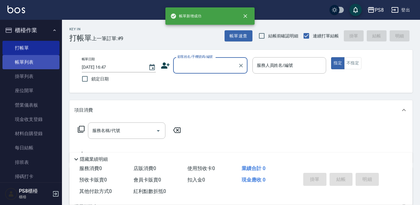
click at [28, 62] on link "帳單列表" at bounding box center [30, 62] width 57 height 14
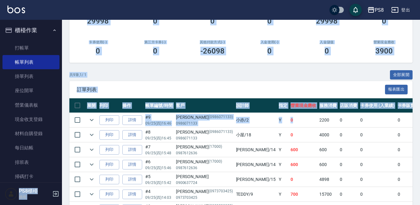
drag, startPoint x: 270, startPoint y: 121, endPoint x: 0, endPoint y: 174, distance: 275.4
click at [0, 174] on div "PS8 登出 櫃檯作業 打帳單 帳單列表 掛單列表 座位開單 營業儀表板 現金收支登錄 材料自購登錄 每日結帳 排班表 掃碼打卡 預約管理 預約管理 單日預約…" at bounding box center [210, 89] width 420 height 364
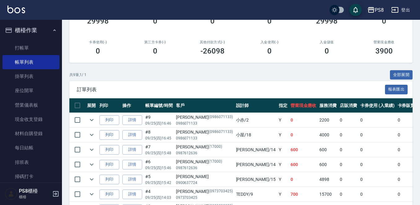
click at [203, 137] on p "0986071133" at bounding box center [204, 139] width 57 height 6
click at [11, 40] on ul "打帳單 帳單列表 掛單列表 座位開單 營業儀表板 現金收支登錄 材料自購登錄 每日結帳 排班表 掃碼打卡" at bounding box center [30, 112] width 57 height 148
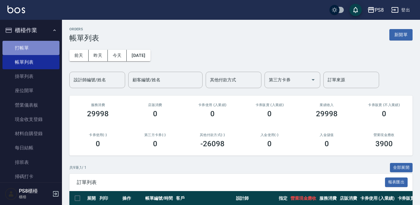
click at [44, 48] on link "打帳單" at bounding box center [30, 48] width 57 height 14
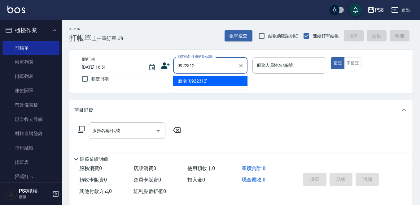
drag, startPoint x: 200, startPoint y: 68, endPoint x: 176, endPoint y: 71, distance: 24.9
click at [176, 71] on div "0922312 顧客姓名/手機號碼/編號" at bounding box center [210, 65] width 74 height 16
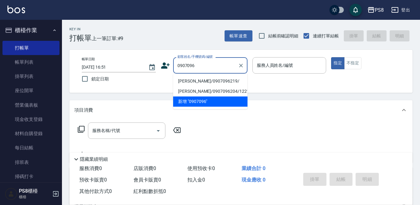
click at [188, 81] on li "[PERSON_NAME]/0907096219/" at bounding box center [210, 81] width 74 height 10
type input "[PERSON_NAME]/0907096219/"
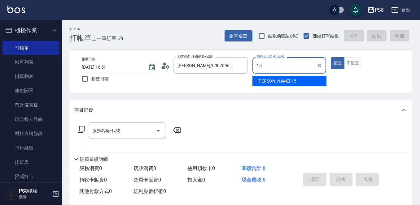
type input "EMMA-15"
type button "true"
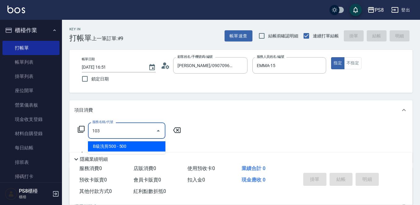
type input "B級洗剪500(103)"
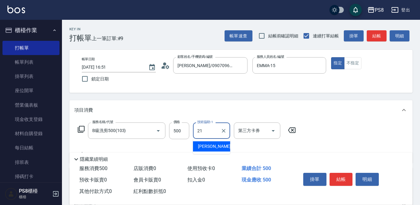
type input "[PERSON_NAME]-21"
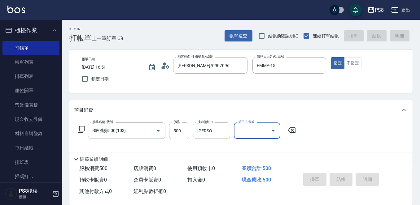
type input "[DATE] 16:52"
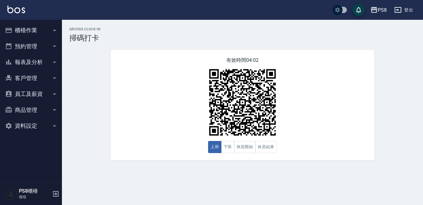
click at [20, 58] on button "報表及分析" at bounding box center [30, 62] width 57 height 16
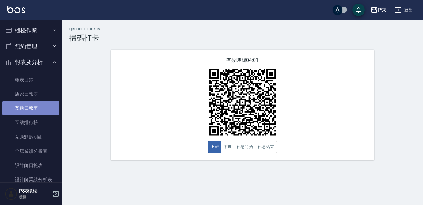
click at [31, 108] on link "互助日報表" at bounding box center [30, 108] width 57 height 14
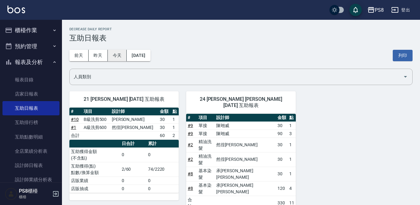
click at [118, 52] on button "今天" at bounding box center [117, 55] width 19 height 11
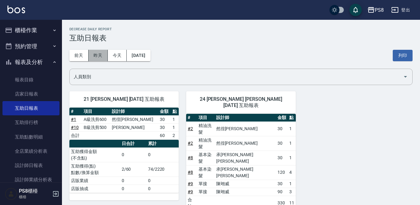
click at [98, 57] on button "昨天" at bounding box center [98, 55] width 19 height 11
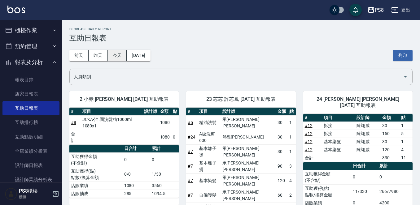
click at [114, 53] on button "今天" at bounding box center [117, 55] width 19 height 11
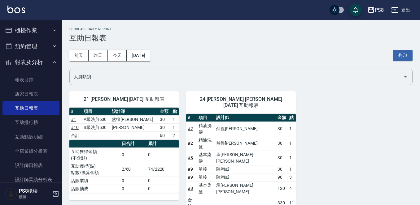
click at [14, 30] on button "櫃檯作業" at bounding box center [30, 30] width 57 height 16
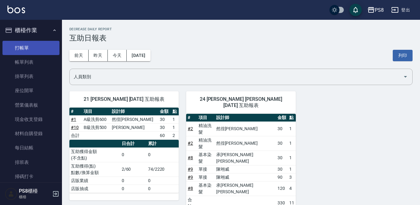
click at [27, 50] on link "打帳單" at bounding box center [30, 48] width 57 height 14
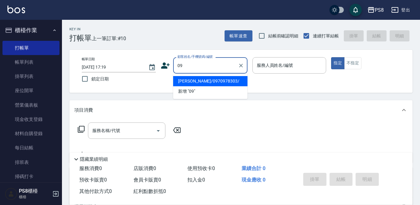
type input "0"
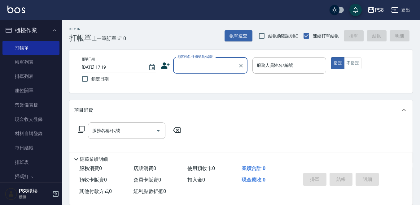
click at [207, 66] on input "顧客姓名/手機號碼/編號" at bounding box center [205, 65] width 59 height 11
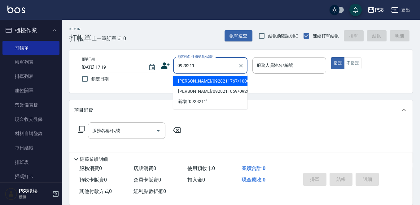
click at [195, 80] on li "陳偉華/0928211767/10005" at bounding box center [210, 81] width 74 height 10
type input "陳偉華/0928211767/10005"
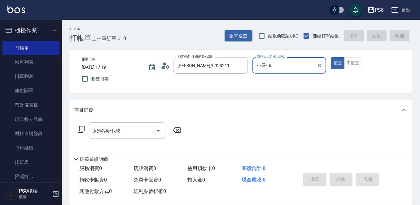
type input "小屋-18"
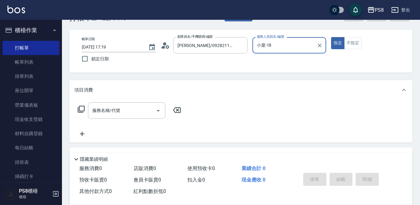
scroll to position [31, 0]
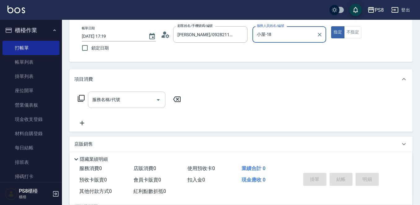
click at [116, 105] on input "服務名稱/代號" at bounding box center [122, 99] width 63 height 11
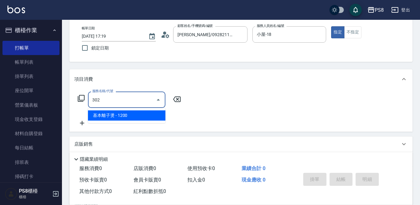
click at [110, 115] on span "基本離子燙 - 1200" at bounding box center [126, 116] width 77 height 10
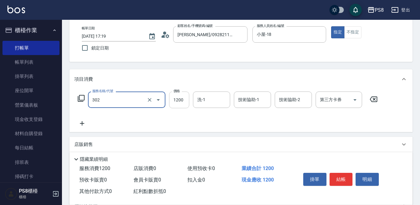
type input "基本離子燙(302)"
click at [177, 101] on input "1200" at bounding box center [179, 100] width 20 height 17
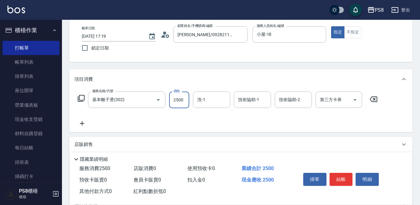
type input "2500"
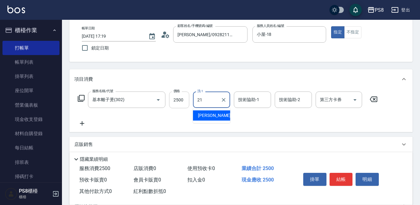
type input "[PERSON_NAME]-21"
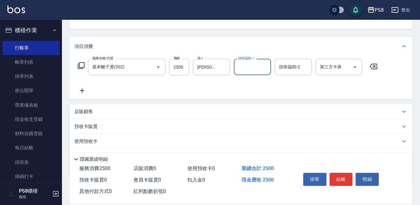
scroll to position [93, 0]
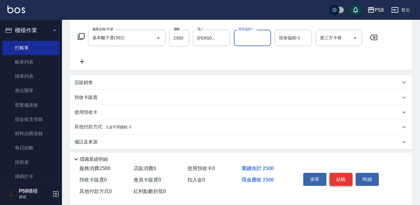
click at [340, 180] on button "結帳" at bounding box center [340, 179] width 23 height 13
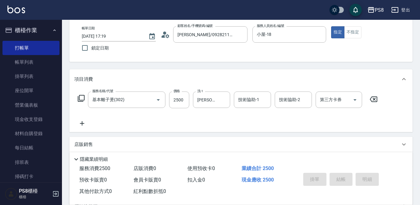
scroll to position [0, 0]
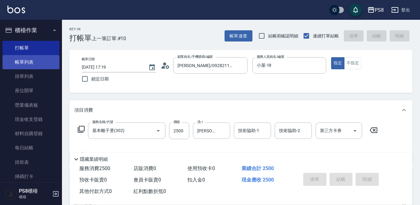
type input "2025/09/25 17:20"
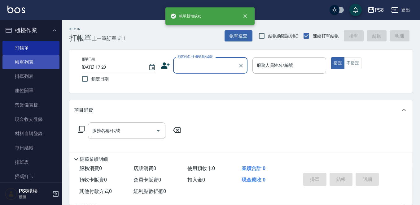
click at [32, 61] on link "帳單列表" at bounding box center [30, 62] width 57 height 14
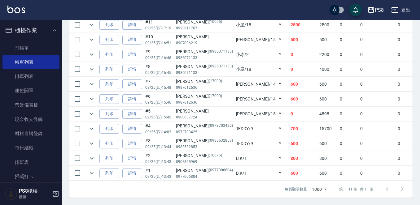
scroll to position [163, 0]
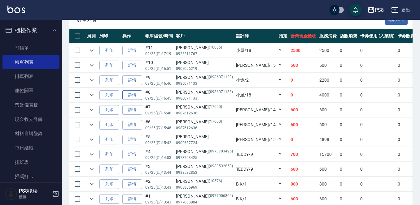
click at [131, 96] on link "詳情" at bounding box center [132, 95] width 20 height 10
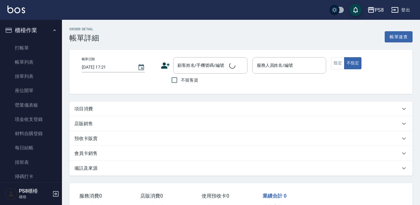
type input "[DATE] 16:45"
type input "小屋-18"
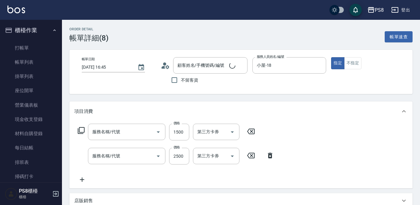
type input "[PERSON_NAME]/0986071133/0986071133"
type input "單拆(654)"
type input "基本染髮(401)"
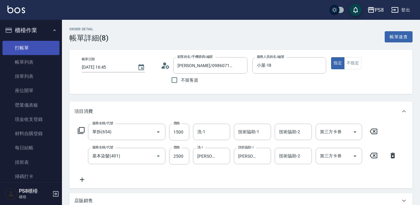
click at [30, 46] on link "打帳單" at bounding box center [30, 48] width 57 height 14
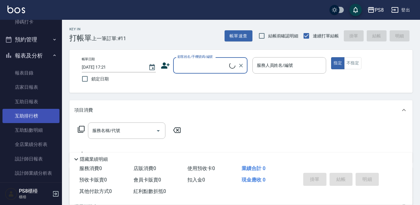
scroll to position [217, 0]
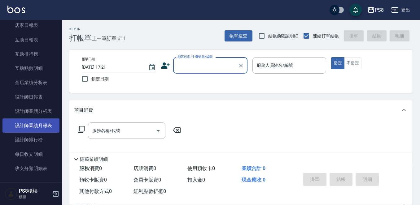
click at [45, 126] on link "設計師業績月報表" at bounding box center [30, 126] width 57 height 14
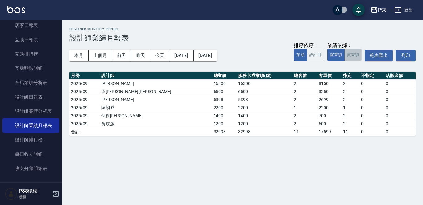
click at [354, 59] on button "實業績" at bounding box center [352, 55] width 17 height 12
click at [83, 58] on button "本月" at bounding box center [78, 55] width 19 height 11
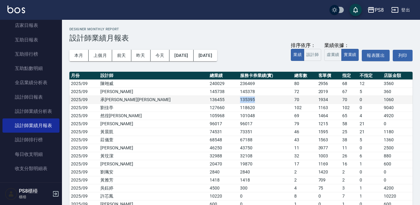
drag, startPoint x: 175, startPoint y: 97, endPoint x: 211, endPoint y: 100, distance: 36.1
click at [211, 100] on tr "2025/09 承彧蔡 136455 135395 70 1934 70 0 1060" at bounding box center [240, 100] width 343 height 8
click at [238, 100] on td "135395" at bounding box center [265, 100] width 54 height 8
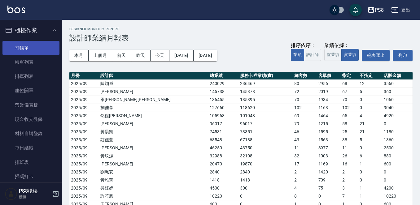
click at [37, 45] on link "打帳單" at bounding box center [30, 48] width 57 height 14
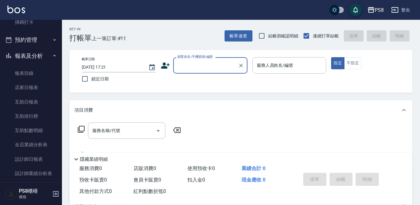
scroll to position [155, 0]
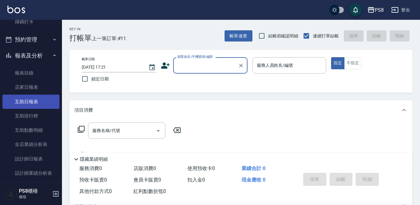
click at [33, 100] on link "互助日報表" at bounding box center [30, 102] width 57 height 14
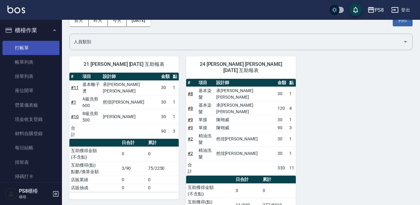
click at [32, 42] on link "打帳單" at bounding box center [30, 48] width 57 height 14
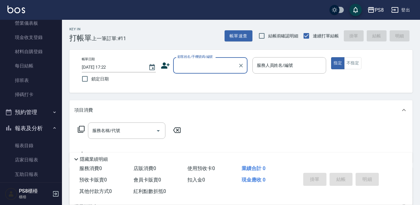
scroll to position [93, 0]
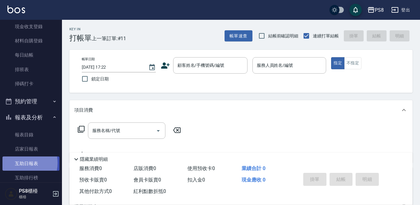
click at [18, 163] on link "互助日報表" at bounding box center [30, 164] width 57 height 14
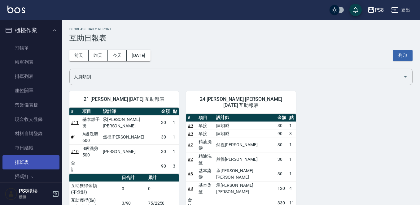
click at [23, 166] on link "排班表" at bounding box center [30, 162] width 57 height 14
